Goal: Transaction & Acquisition: Download file/media

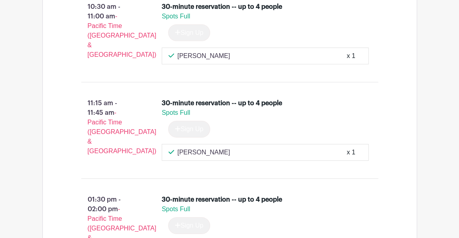
scroll to position [330, 0]
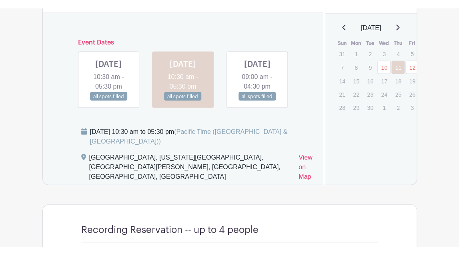
scroll to position [395, 0]
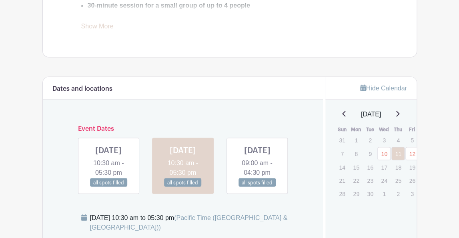
click at [257, 187] on link at bounding box center [257, 187] width 0 height 0
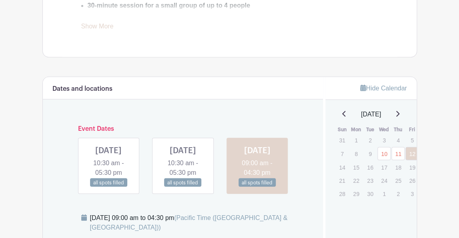
click at [109, 187] on link at bounding box center [109, 187] width 0 height 0
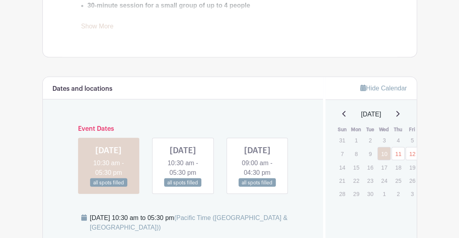
click at [312, 193] on div "Event Dates WED Sep 10, 2025 10:30 am - 05:30 pm all spots filled THU Sep 11, 2…" at bounding box center [183, 156] width 262 height 75
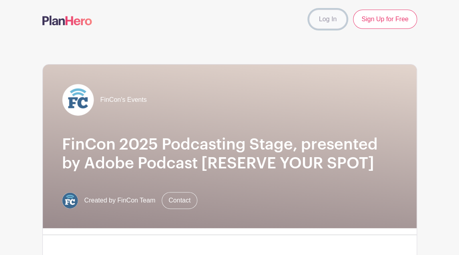
click at [329, 17] on link "Log In" at bounding box center [328, 19] width 38 height 19
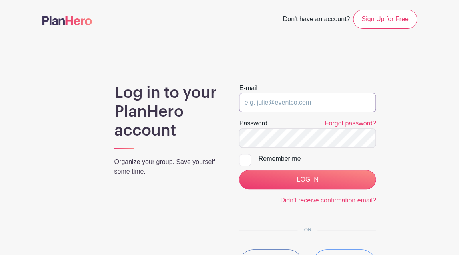
click at [296, 101] on input "email" at bounding box center [307, 102] width 137 height 19
type input "admin@finconexpo.com"
checkbox input "true"
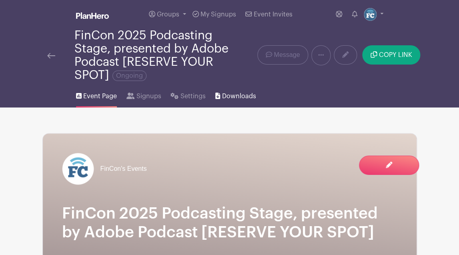
click at [242, 99] on span "Downloads" at bounding box center [239, 96] width 34 height 10
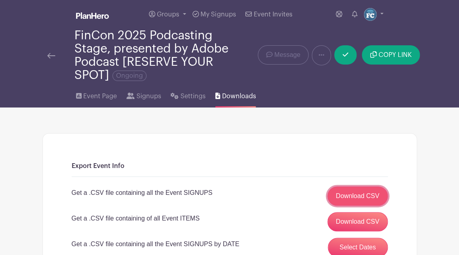
click at [351, 199] on link "Download CSV" at bounding box center [358, 195] width 60 height 19
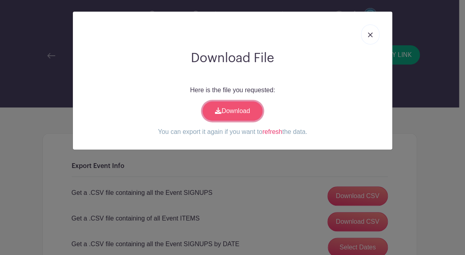
click at [237, 108] on link "Download" at bounding box center [233, 110] width 60 height 19
click at [370, 36] on img at bounding box center [370, 34] width 5 height 5
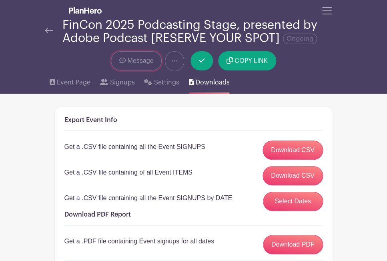
click at [143, 64] on span "Message" at bounding box center [140, 61] width 26 height 10
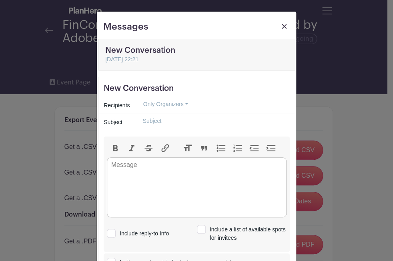
click at [75, 74] on div "Messages New Conversation New Conversation [DATE] 22:21 New Conversation Recipi…" at bounding box center [196, 130] width 393 height 261
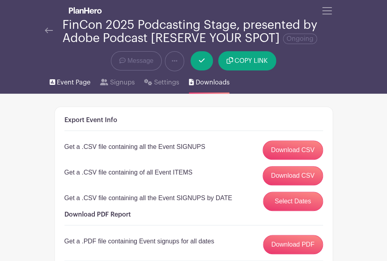
click at [72, 82] on span "Event Page" at bounding box center [74, 83] width 34 height 10
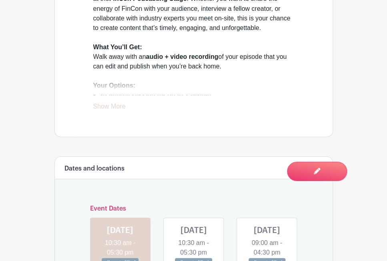
scroll to position [506, 0]
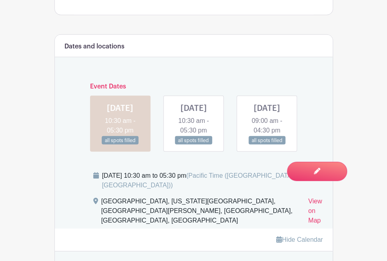
click at [193, 145] on link at bounding box center [193, 145] width 0 height 0
